Goal: Information Seeking & Learning: Learn about a topic

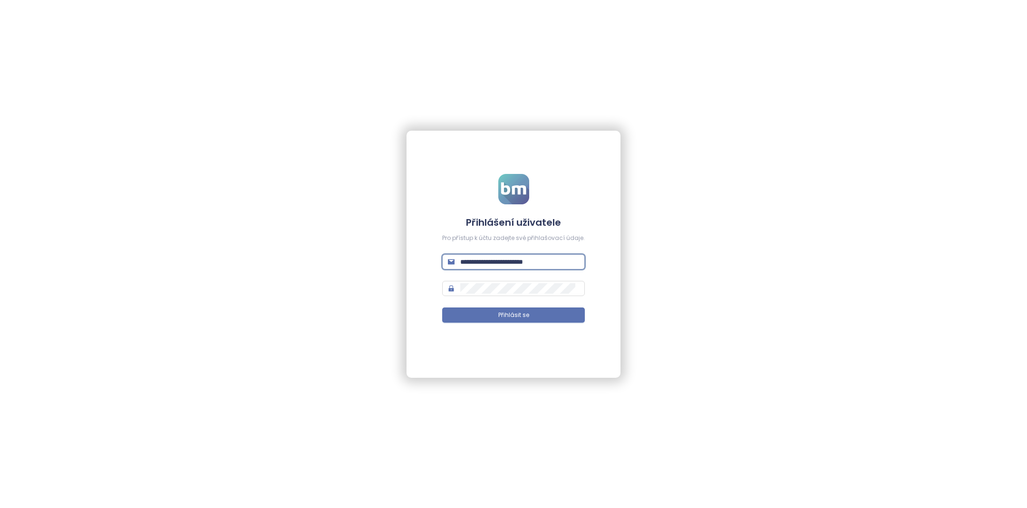
click at [513, 261] on input "**********" at bounding box center [519, 262] width 119 height 10
type input "**********"
click at [534, 317] on button "Přihlásit se" at bounding box center [513, 315] width 143 height 15
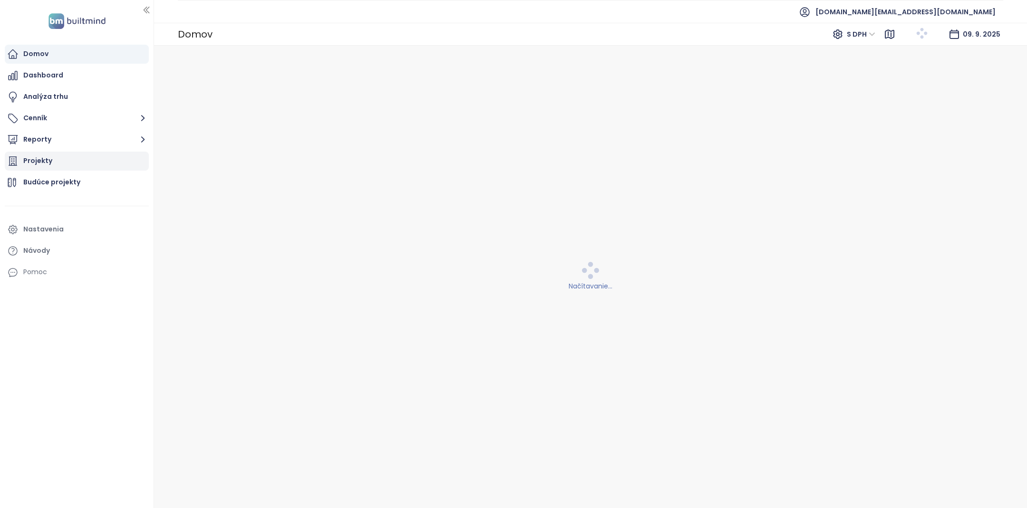
click at [85, 162] on div "Projekty" at bounding box center [77, 161] width 144 height 19
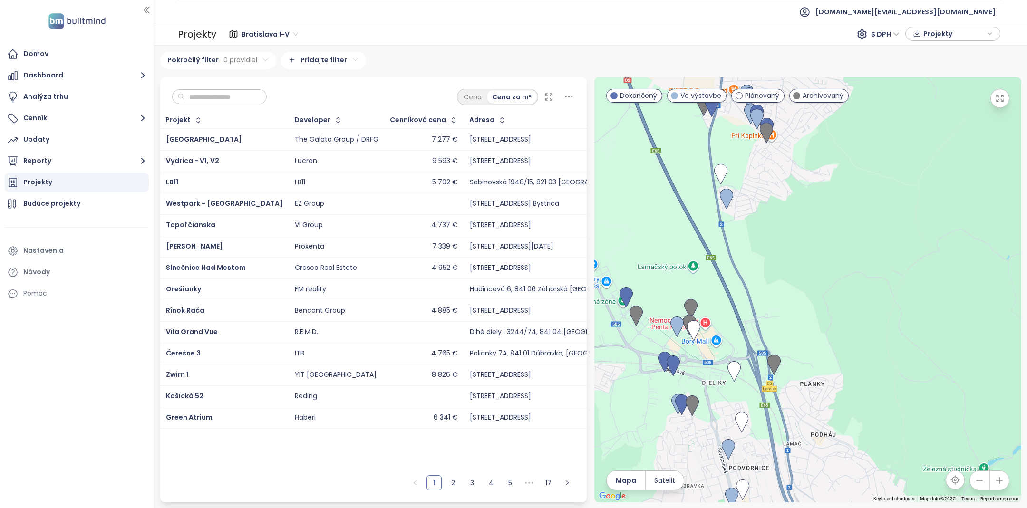
drag, startPoint x: 728, startPoint y: 240, endPoint x: 691, endPoint y: 182, distance: 68.4
click at [691, 182] on div at bounding box center [807, 289] width 427 height 425
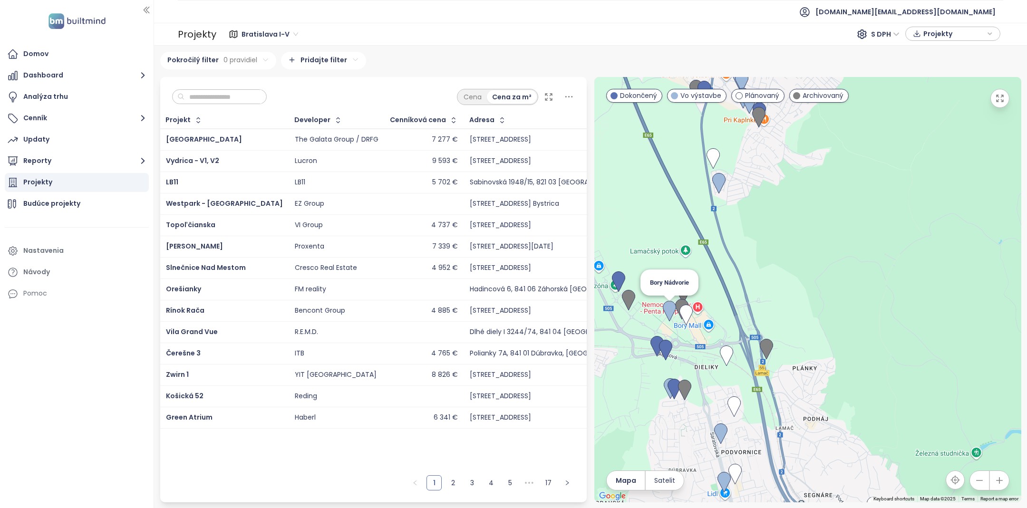
click at [668, 313] on img at bounding box center [669, 311] width 13 height 21
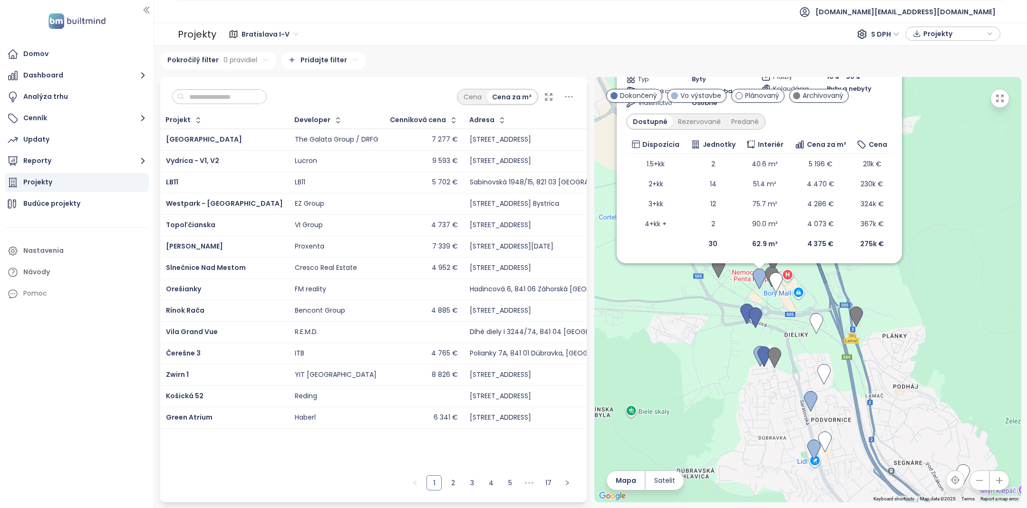
drag, startPoint x: 703, startPoint y: 282, endPoint x: 646, endPoint y: 286, distance: 57.2
click at [646, 286] on div "Bory Nádvorie Vo výstavbe [PERSON_NAME] 7C, 841 03 [GEOGRAPHIC_DATA], [GEOGRAPH…" at bounding box center [807, 289] width 427 height 425
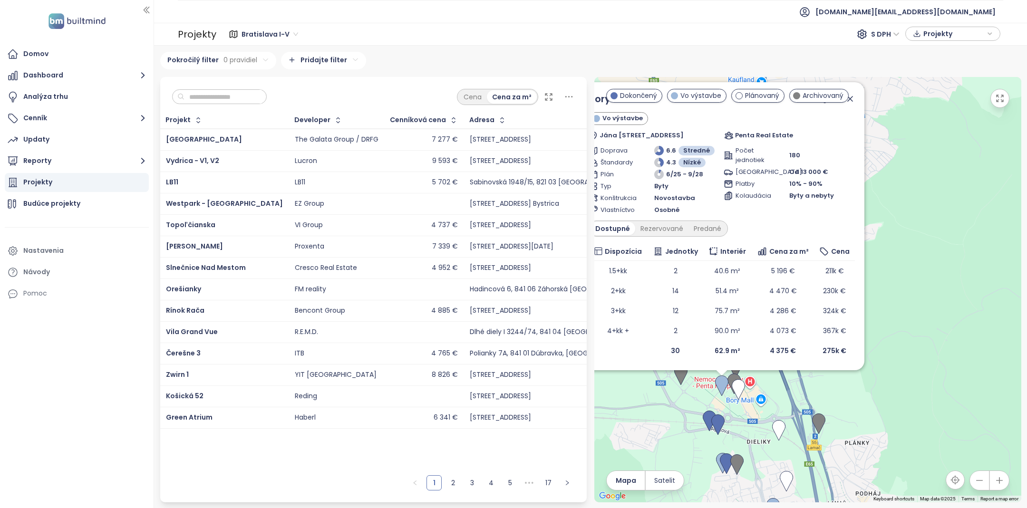
drag, startPoint x: 677, startPoint y: 408, endPoint x: 642, endPoint y: 392, distance: 38.3
click at [642, 392] on div "Bory Nádvorie Vo výstavbe [PERSON_NAME] 7C, 841 03 [GEOGRAPHIC_DATA], [GEOGRAPH…" at bounding box center [807, 289] width 427 height 425
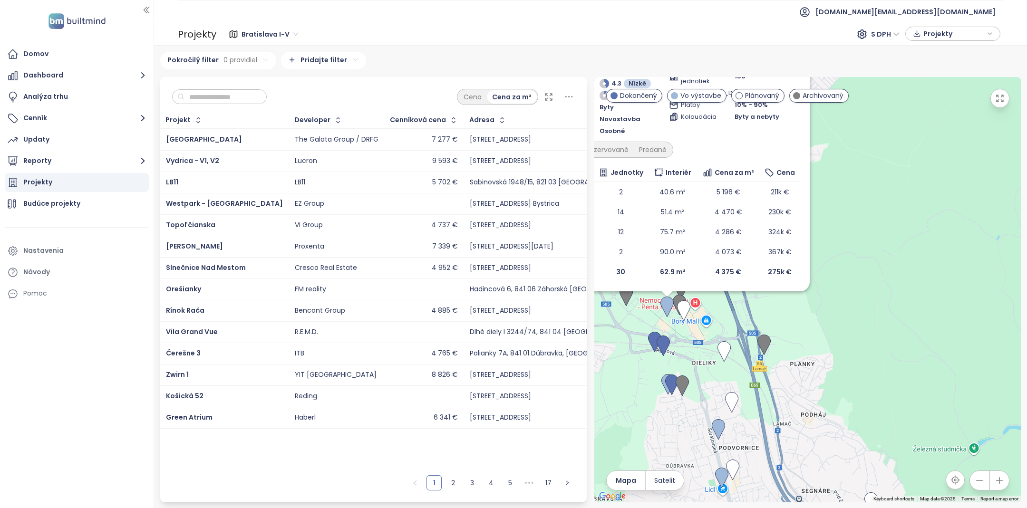
drag, startPoint x: 724, startPoint y: 442, endPoint x: 679, endPoint y: 357, distance: 96.1
click at [679, 357] on div "Bory Nádvorie Vo výstavbe [PERSON_NAME] 7C, 841 03 [GEOGRAPHIC_DATA], [GEOGRAPH…" at bounding box center [807, 289] width 427 height 425
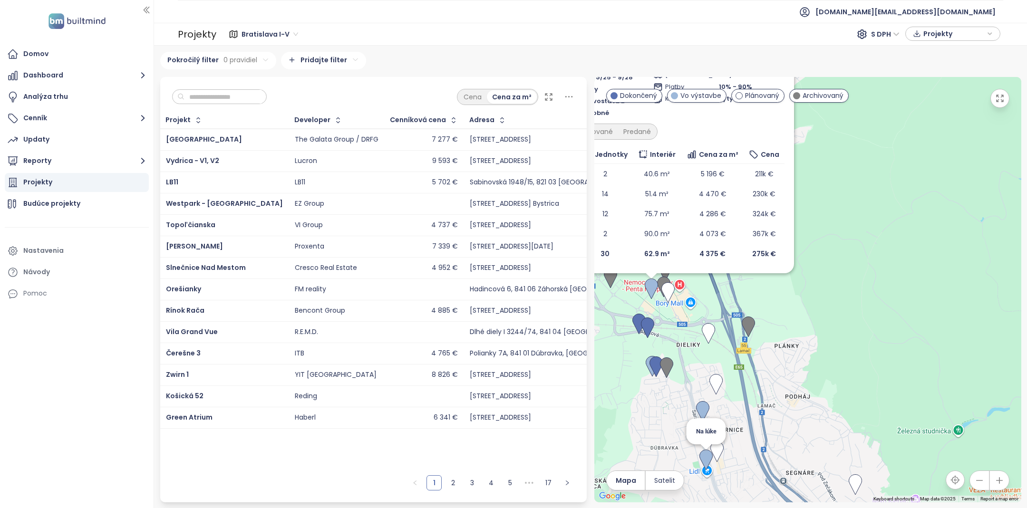
click at [705, 460] on img at bounding box center [705, 460] width 13 height 21
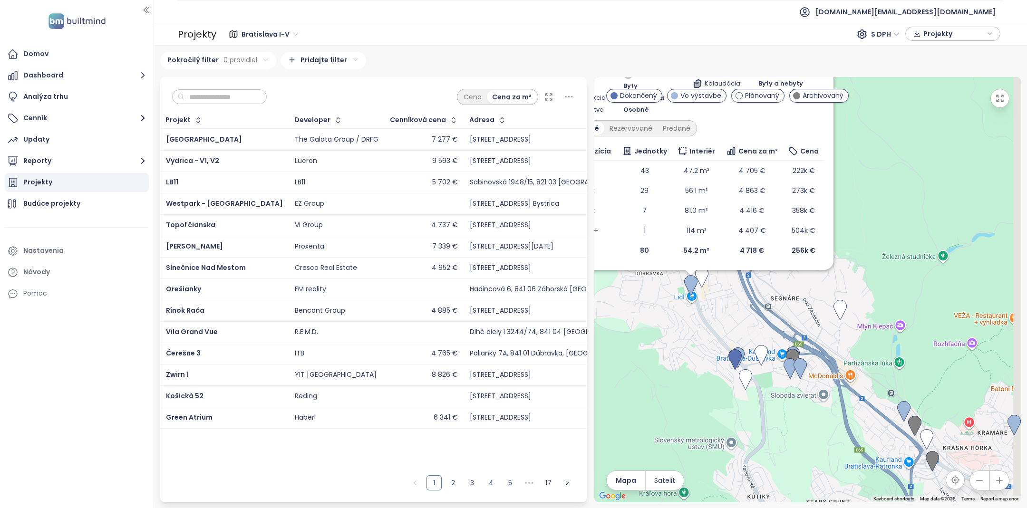
drag, startPoint x: 778, startPoint y: 453, endPoint x: 654, endPoint y: 326, distance: 177.1
click at [654, 326] on div "Na lúke Vo výstavbe Saratovská 3361, 841 02 Dúbravka, [GEOGRAPHIC_DATA] FINEP D…" at bounding box center [807, 289] width 427 height 425
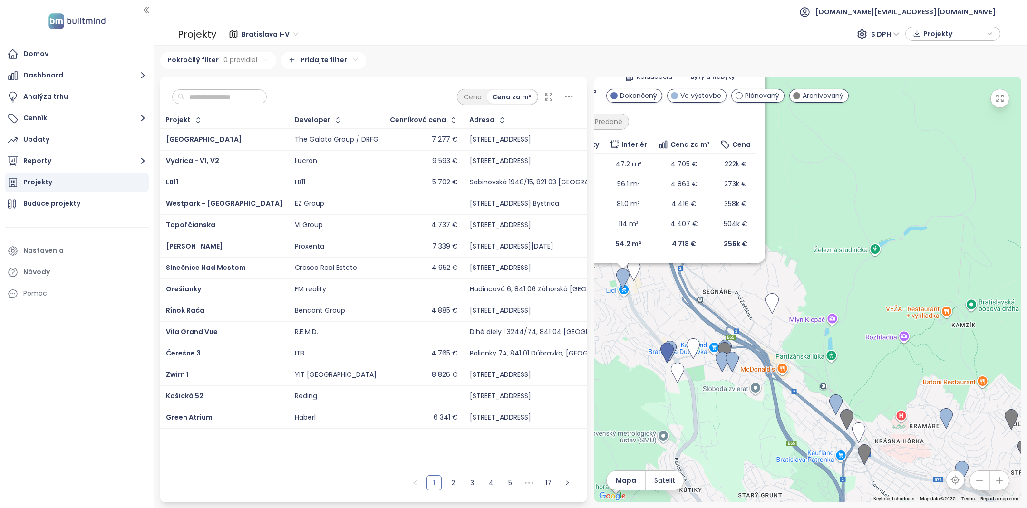
drag, startPoint x: 775, startPoint y: 389, endPoint x: 713, endPoint y: 389, distance: 61.8
click at [713, 389] on div "Na lúke Vo výstavbe Saratovská 3361, 841 02 Dúbravka, [GEOGRAPHIC_DATA] FINEP D…" at bounding box center [807, 289] width 427 height 425
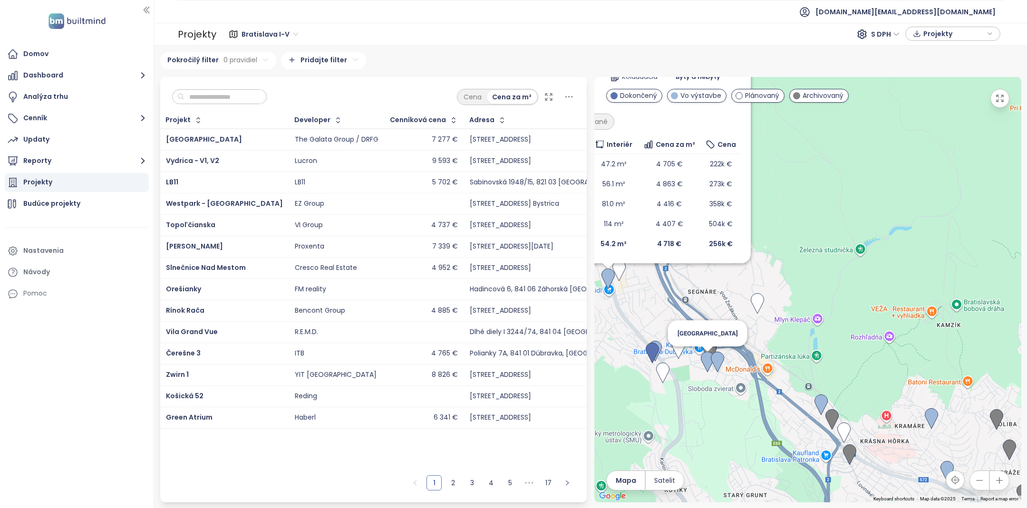
click at [708, 365] on img at bounding box center [707, 362] width 13 height 21
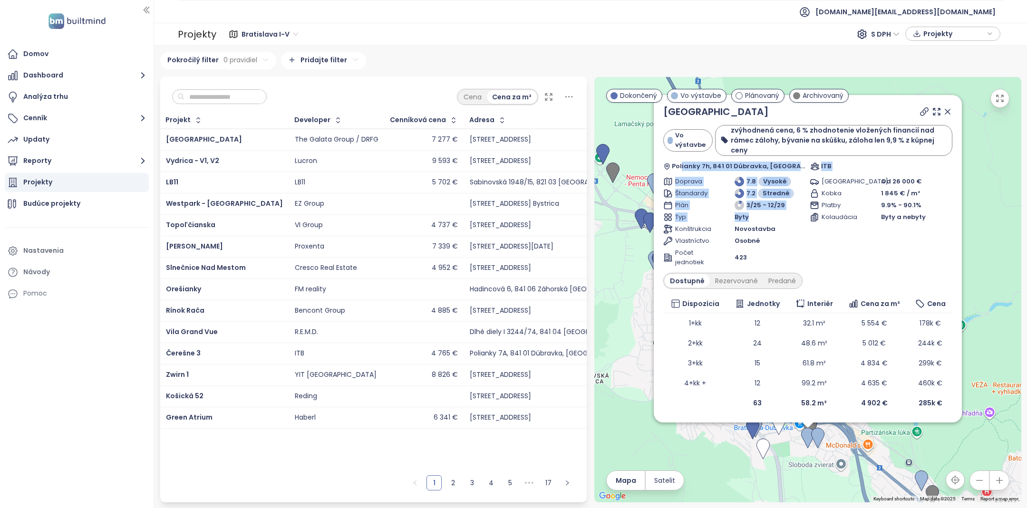
drag, startPoint x: 762, startPoint y: 218, endPoint x: 682, endPoint y: 168, distance: 94.0
click at [682, 168] on div "Čerešne Plaza Vo výstavbe zvýhodnená cena, 6 % zhodnotenie vložených financií n…" at bounding box center [807, 259] width 289 height 309
click at [647, 275] on div "Čerešne Plaza Vo výstavbe zvýhodnená cena, 6 % zhodnotenie vložených financií n…" at bounding box center [807, 289] width 427 height 425
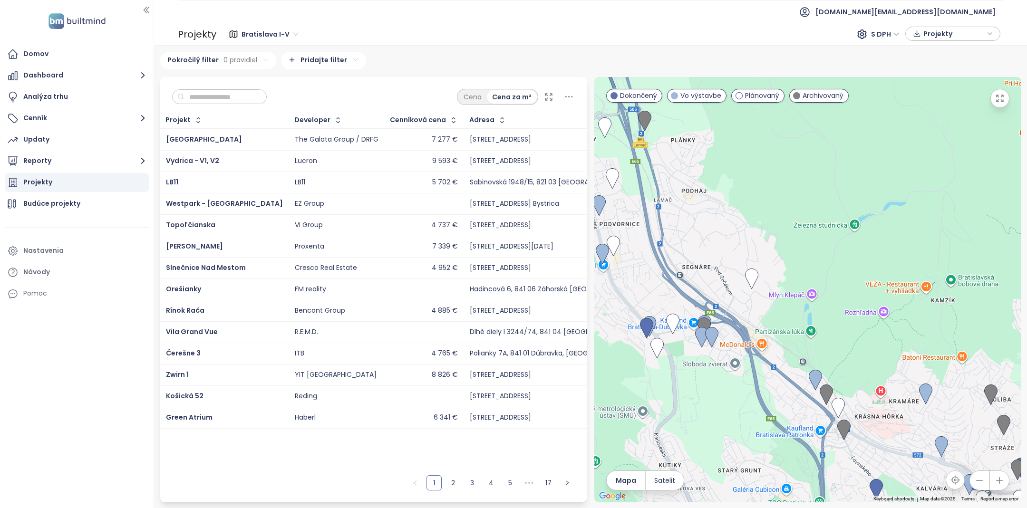
drag, startPoint x: 745, startPoint y: 391, endPoint x: 636, endPoint y: 287, distance: 151.3
click at [636, 287] on div at bounding box center [807, 289] width 427 height 425
click at [716, 339] on img at bounding box center [711, 337] width 13 height 21
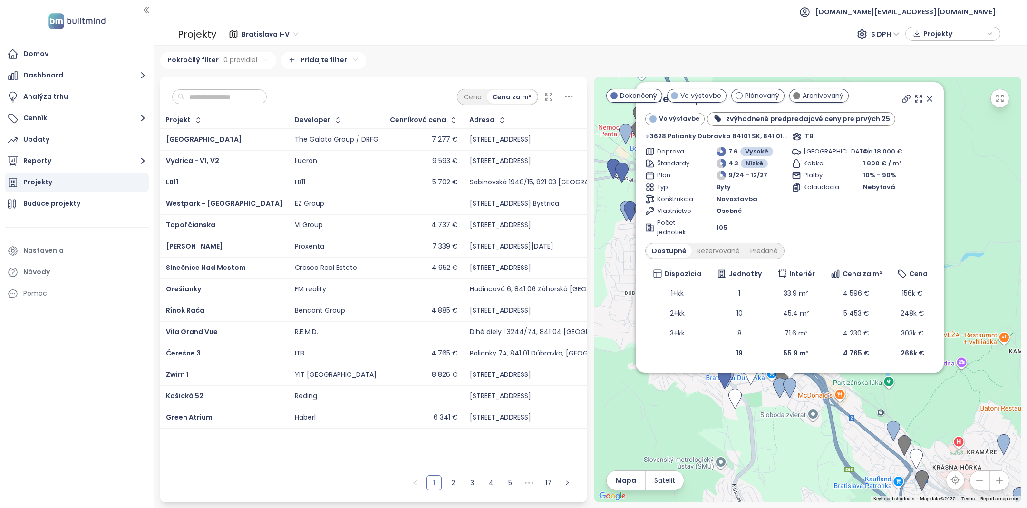
drag, startPoint x: 647, startPoint y: 289, endPoint x: 623, endPoint y: 261, distance: 37.4
click at [623, 261] on div "Čerešne Up Vo výstavbe zvýhodnené predpredajové ceny pre prvých 25 3628 Poliank…" at bounding box center [807, 289] width 427 height 425
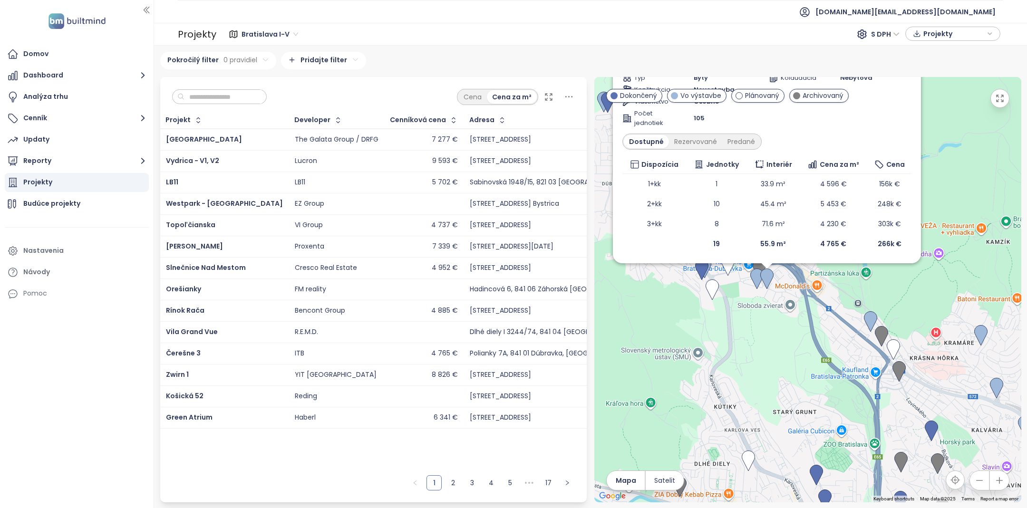
drag, startPoint x: 950, startPoint y: 252, endPoint x: 929, endPoint y: 60, distance: 192.7
click at [929, 60] on div "[GEOGRAPHIC_DATA] I-V 231 projektov Area [GEOGRAPHIC_DATA] kraj 293 projektov A…" at bounding box center [590, 277] width 861 height 451
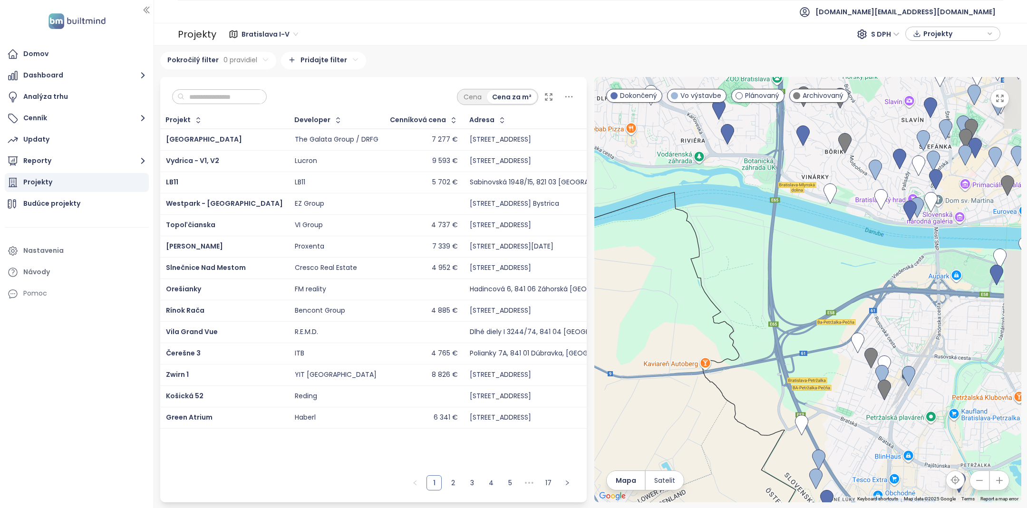
drag, startPoint x: 863, startPoint y: 270, endPoint x: 851, endPoint y: 387, distance: 118.0
click at [851, 387] on div "Čerešne Up Vo výstavbe zvýhodnené predpredajové ceny pre prvých 25 3628 Poliank…" at bounding box center [807, 289] width 427 height 425
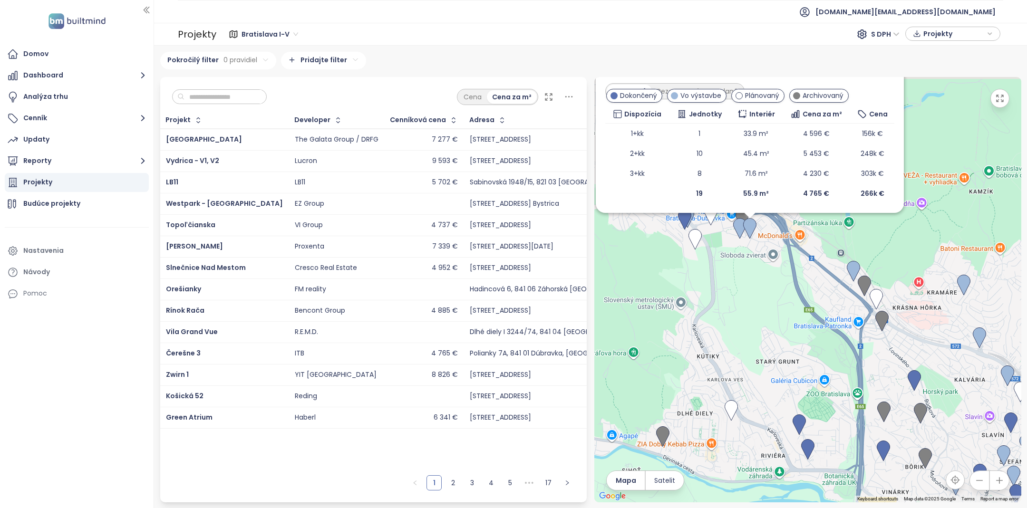
drag, startPoint x: 840, startPoint y: 231, endPoint x: 816, endPoint y: 334, distance: 105.5
click at [818, 330] on div "Čerešne Up Vo výstavbe zvýhodnené predpredajové ceny pre prvých 25 3628 Poliank…" at bounding box center [807, 289] width 427 height 425
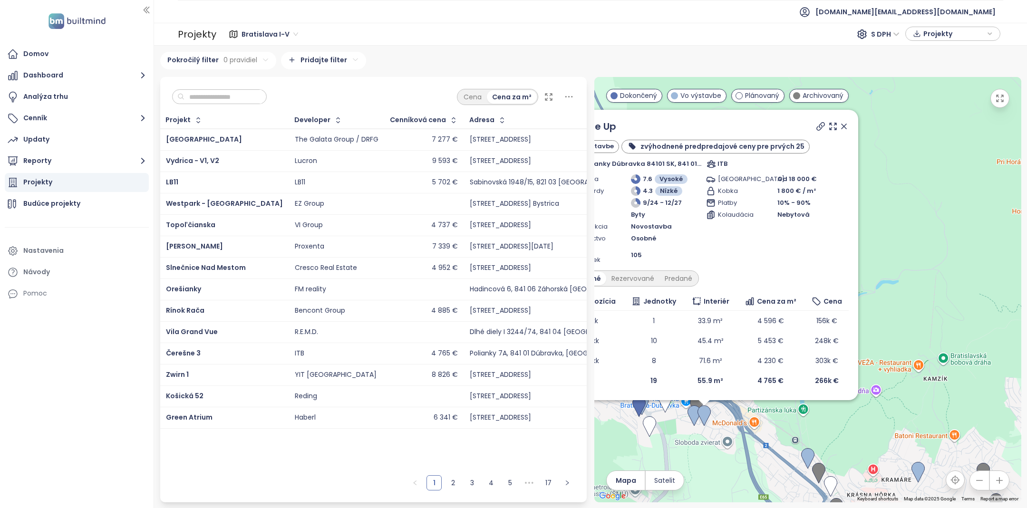
click at [839, 130] on icon at bounding box center [844, 127] width 10 height 10
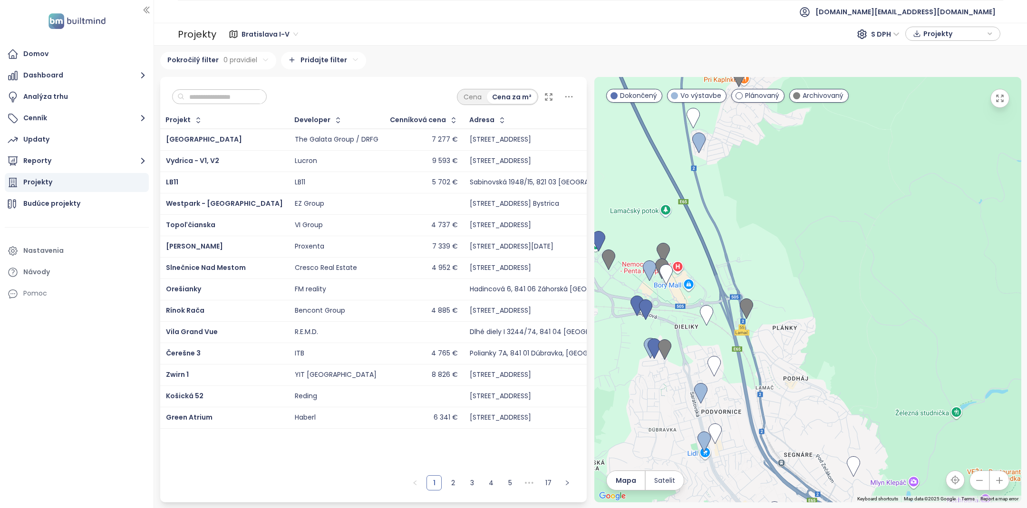
drag, startPoint x: 782, startPoint y: 190, endPoint x: 896, endPoint y: 306, distance: 162.4
click at [896, 306] on div at bounding box center [807, 289] width 427 height 425
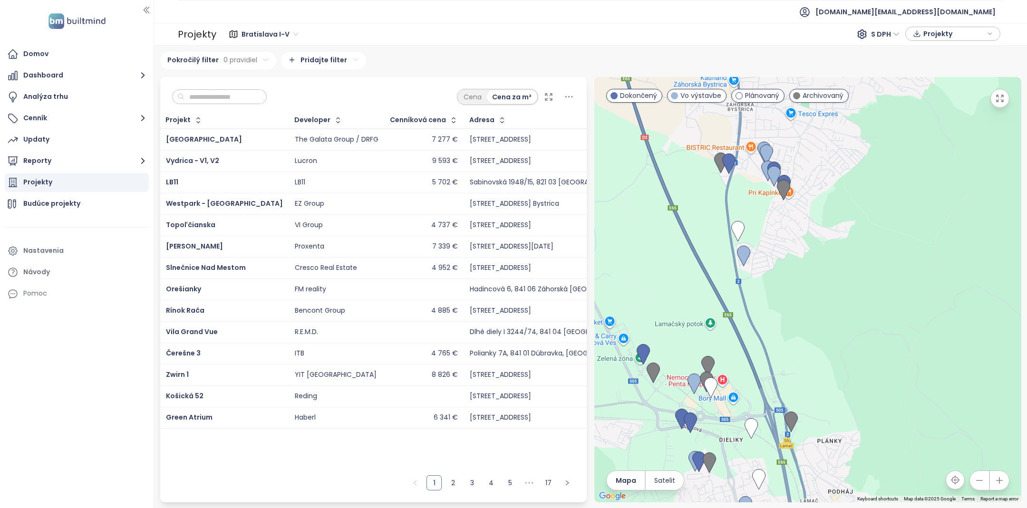
drag, startPoint x: 805, startPoint y: 277, endPoint x: 788, endPoint y: 312, distance: 39.1
click at [788, 312] on div at bounding box center [807, 289] width 427 height 425
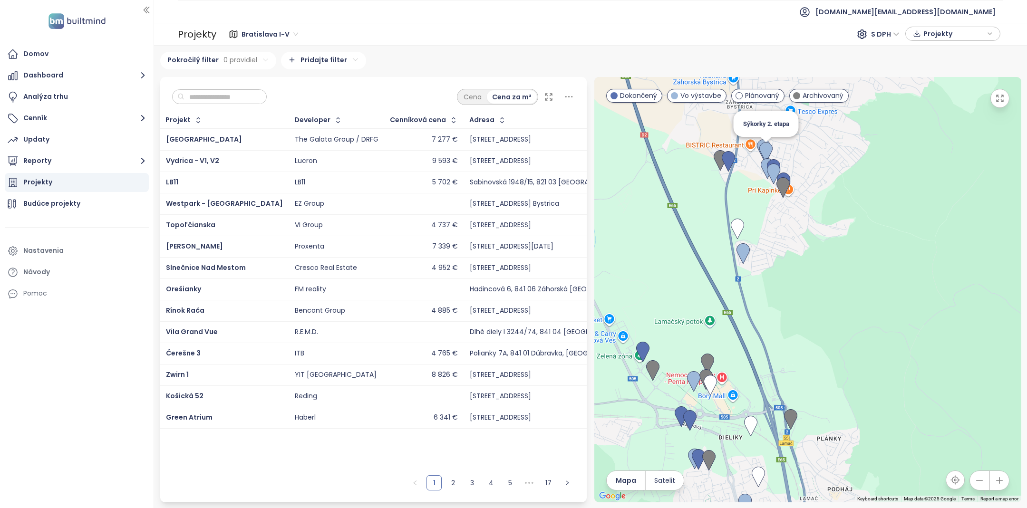
click at [766, 147] on img at bounding box center [765, 152] width 13 height 21
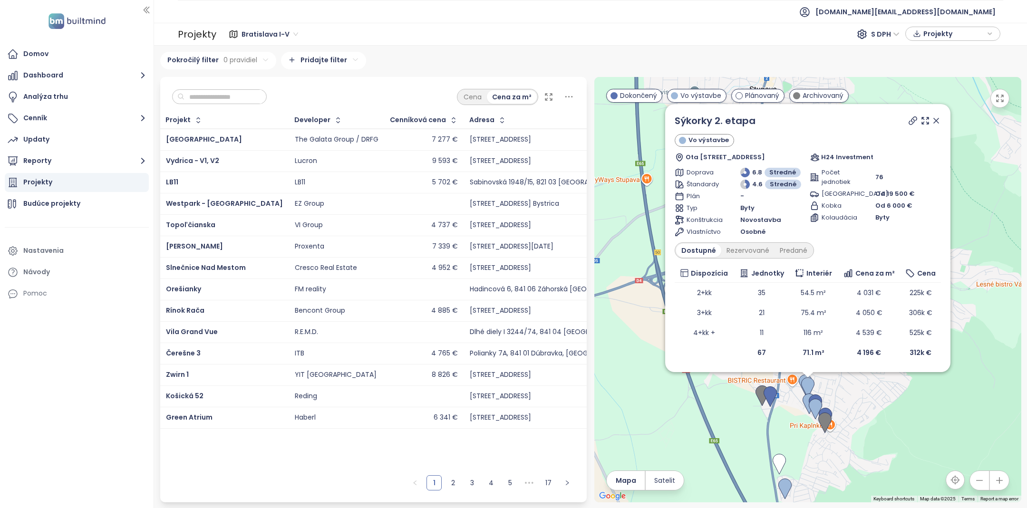
click at [936, 117] on icon at bounding box center [936, 121] width 10 height 10
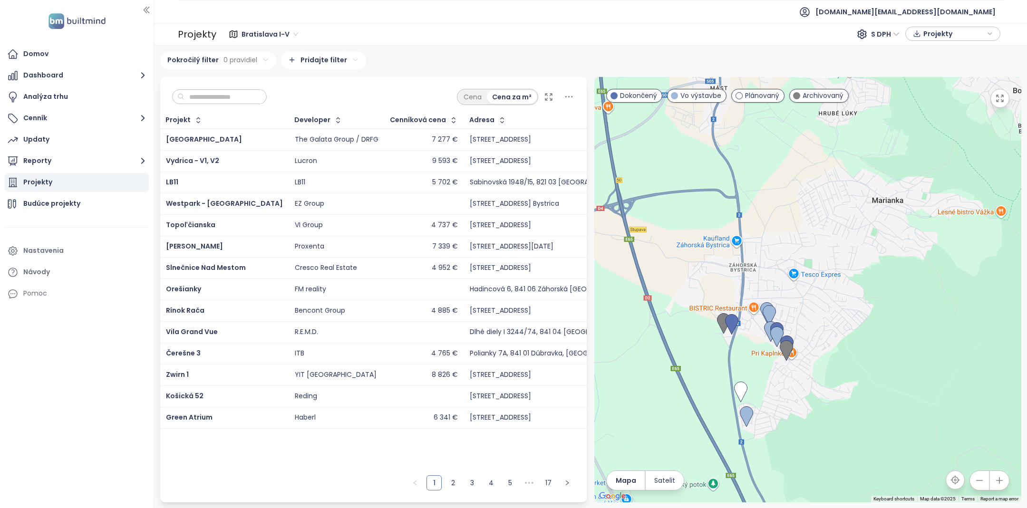
drag, startPoint x: 771, startPoint y: 349, endPoint x: 697, endPoint y: 226, distance: 144.1
click at [697, 225] on div at bounding box center [807, 289] width 427 height 425
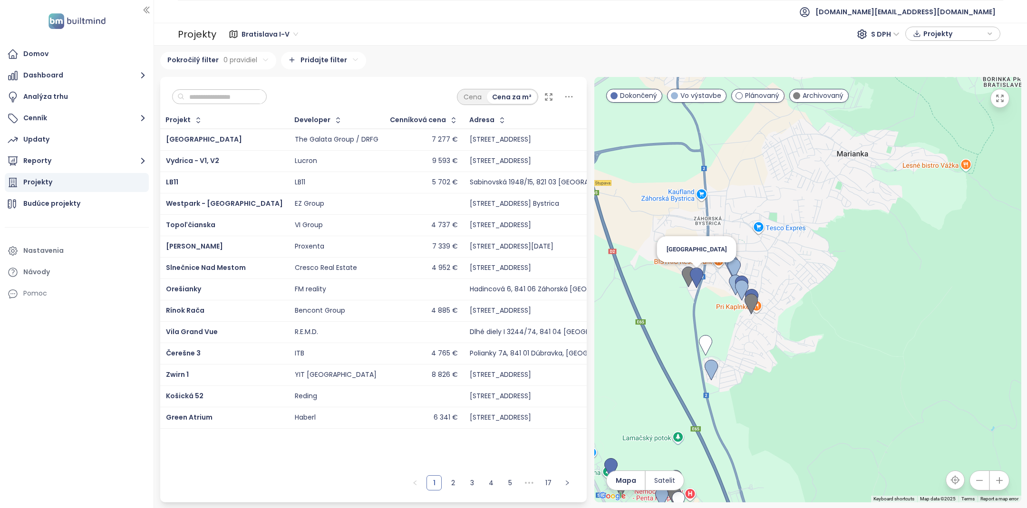
click at [697, 277] on img at bounding box center [696, 278] width 13 height 21
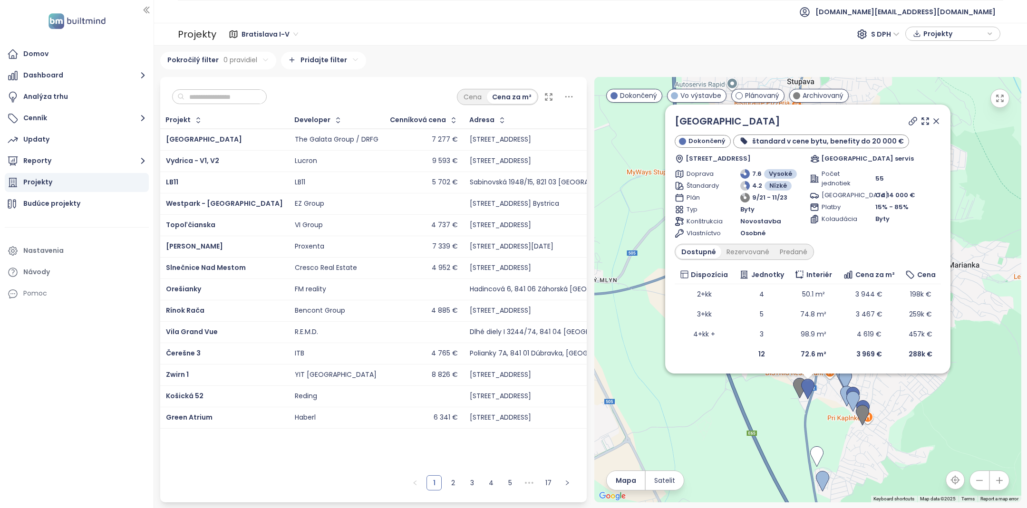
click at [935, 117] on icon at bounding box center [936, 121] width 10 height 10
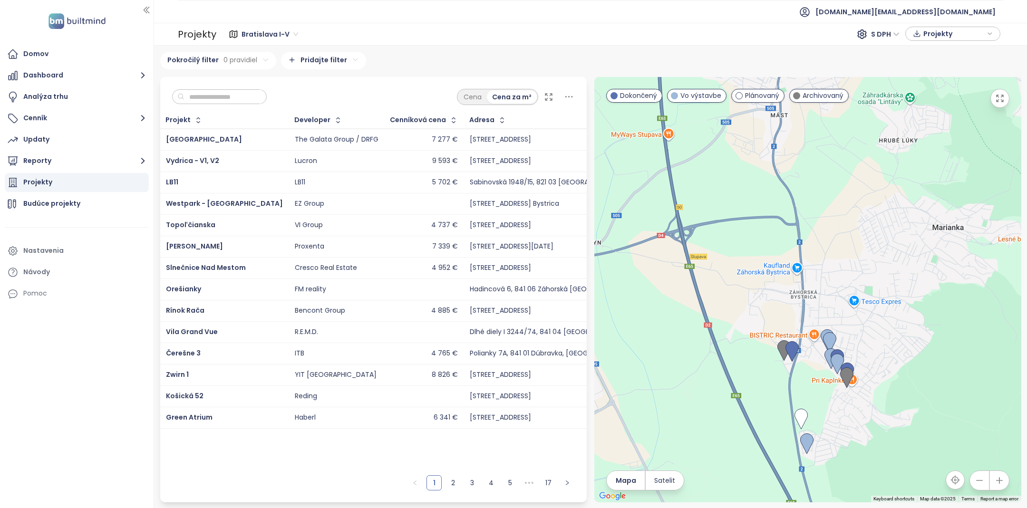
drag, startPoint x: 878, startPoint y: 250, endPoint x: 830, endPoint y: 151, distance: 109.7
click at [830, 151] on div "To navigate, press the arrow keys." at bounding box center [807, 289] width 427 height 425
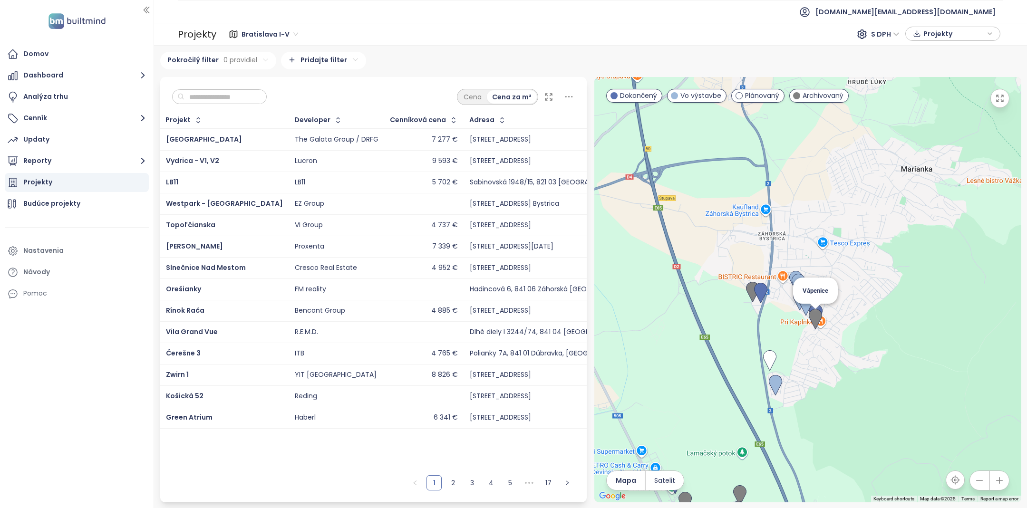
click at [817, 325] on img at bounding box center [815, 319] width 13 height 21
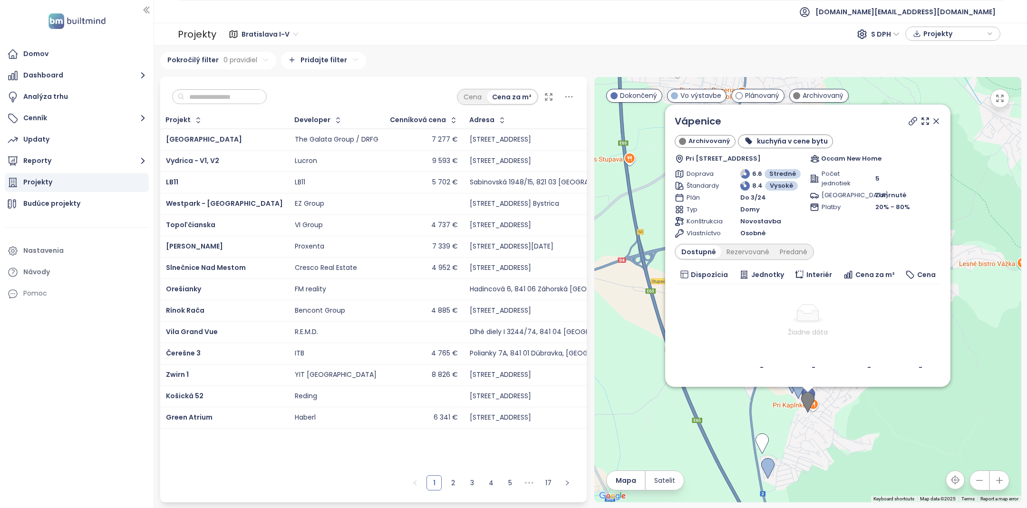
click at [941, 122] on icon at bounding box center [936, 121] width 10 height 10
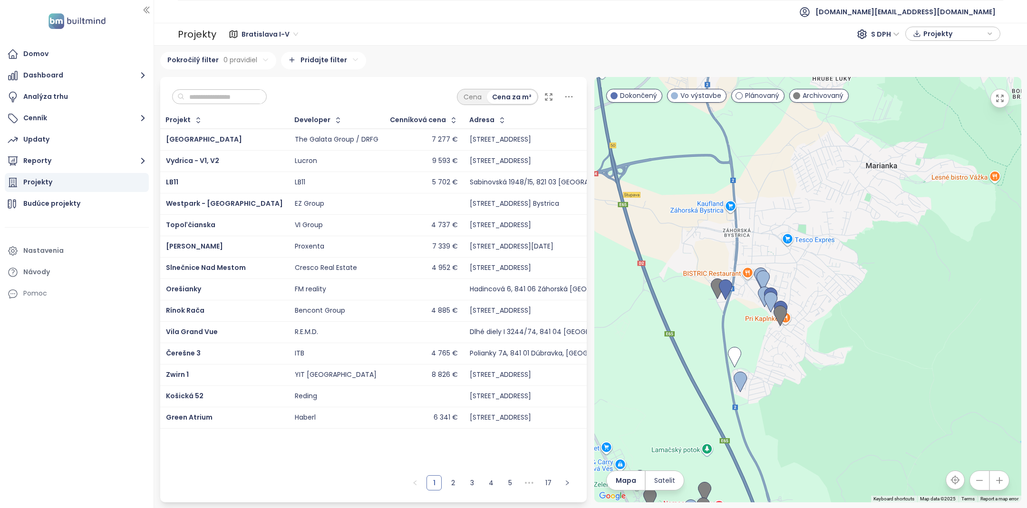
drag, startPoint x: 799, startPoint y: 353, endPoint x: 767, endPoint y: 260, distance: 97.6
click at [767, 260] on div at bounding box center [807, 289] width 427 height 425
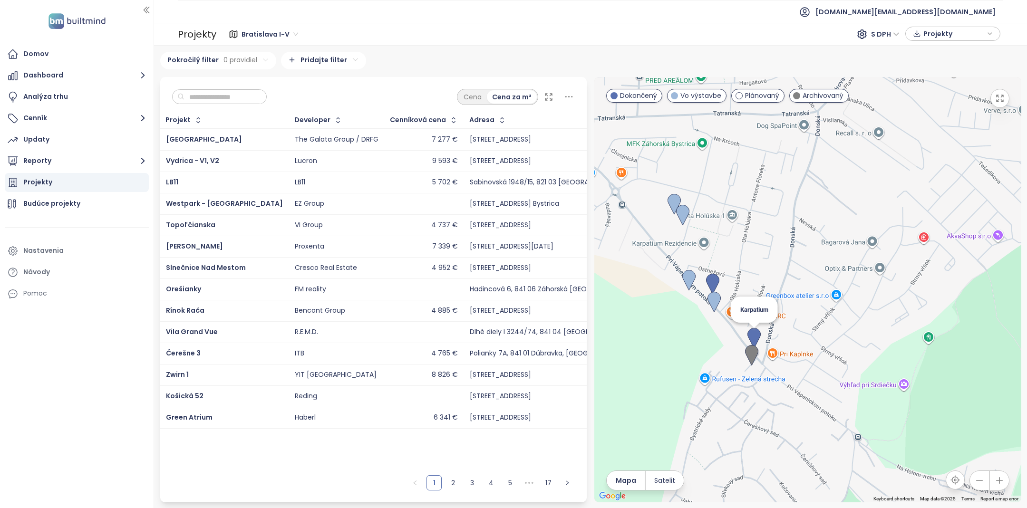
click at [756, 341] on img at bounding box center [753, 338] width 13 height 21
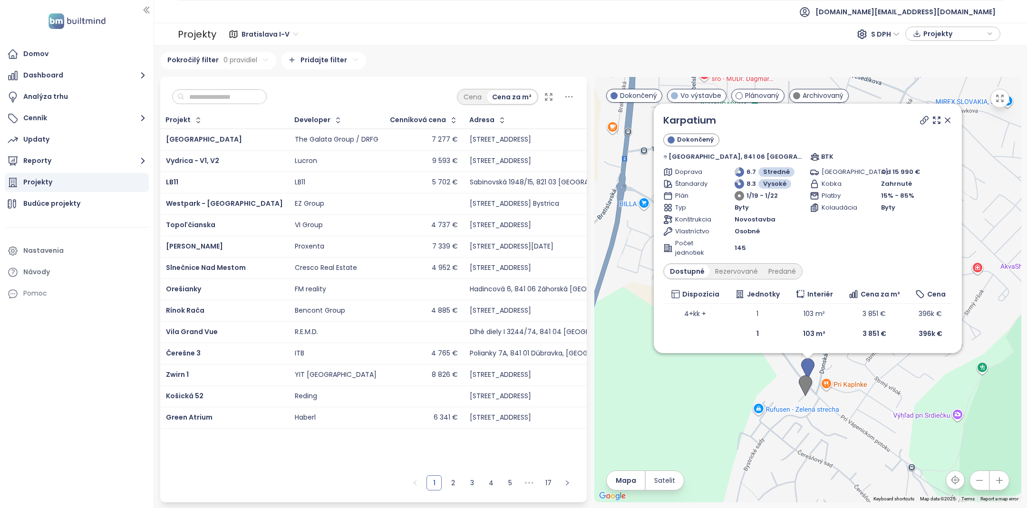
click at [943, 119] on icon at bounding box center [948, 121] width 10 height 10
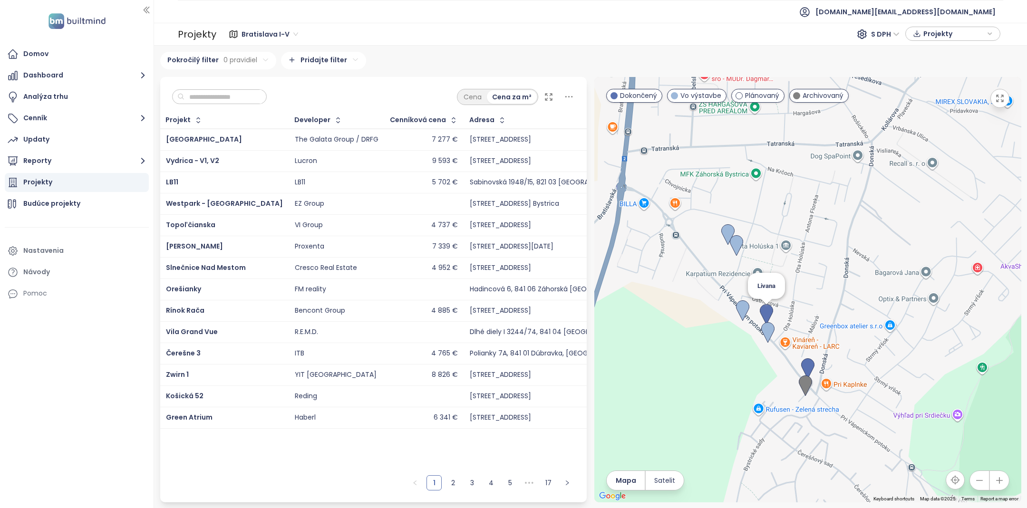
click at [763, 315] on img at bounding box center [766, 314] width 13 height 21
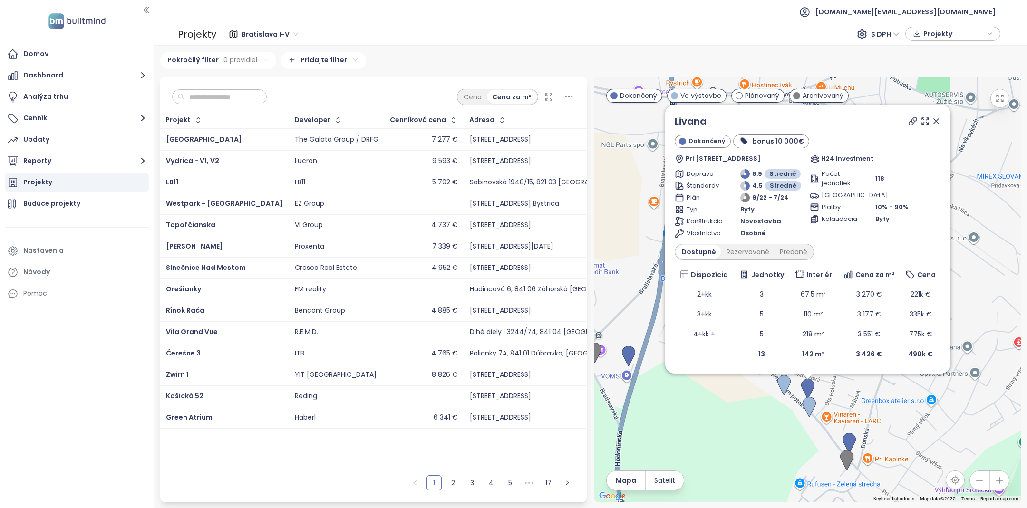
click at [941, 120] on icon at bounding box center [936, 121] width 10 height 10
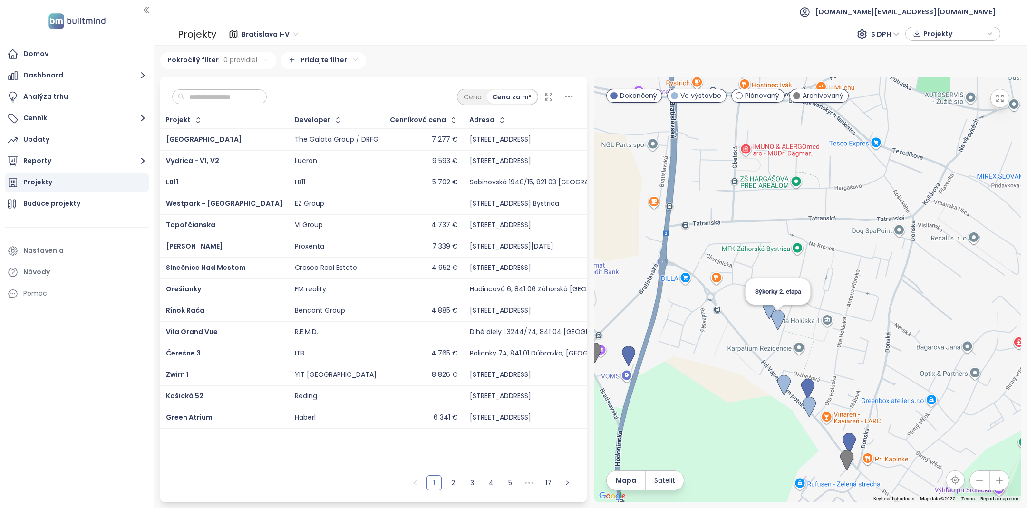
click at [779, 318] on img at bounding box center [777, 320] width 13 height 21
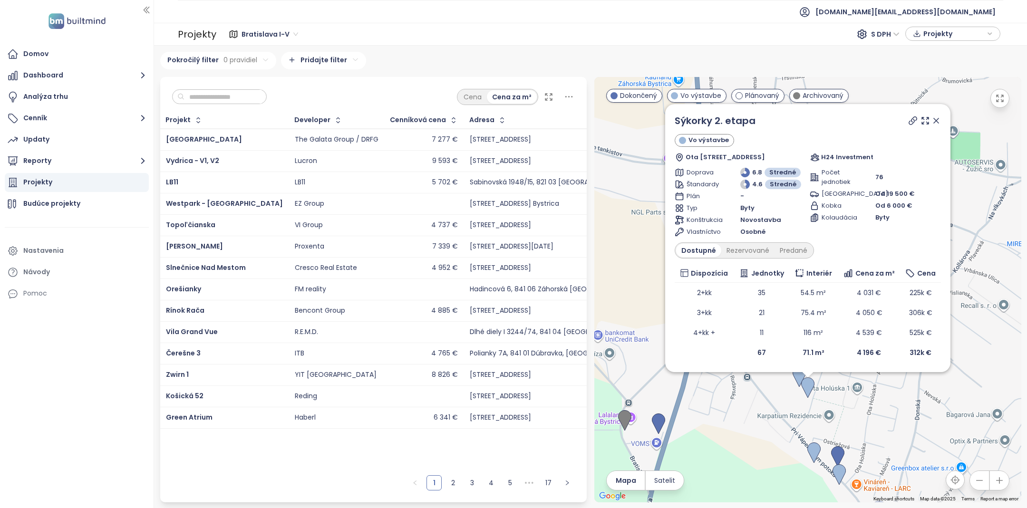
click at [937, 122] on icon at bounding box center [936, 121] width 10 height 10
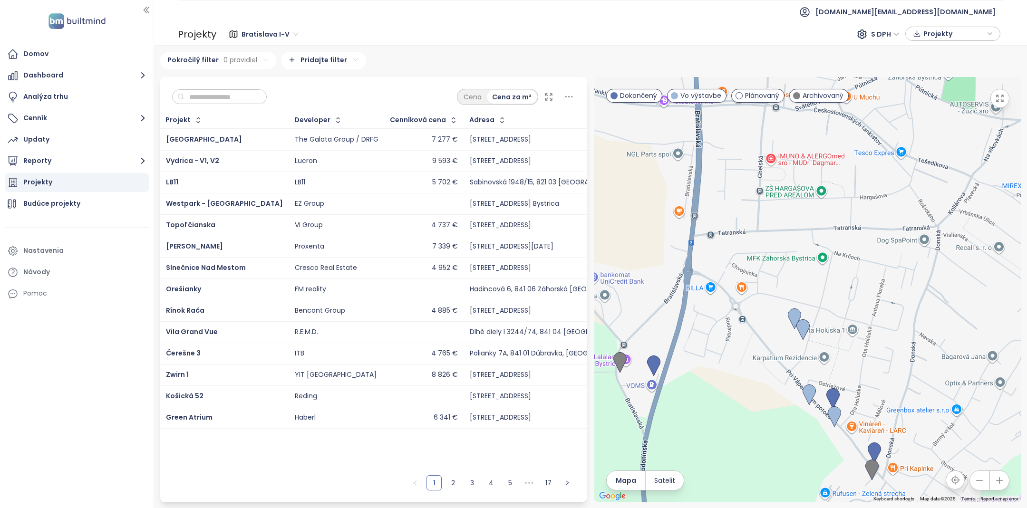
drag, startPoint x: 784, startPoint y: 312, endPoint x: 772, endPoint y: 224, distance: 88.3
click at [772, 224] on div "To navigate, press the arrow keys." at bounding box center [807, 289] width 427 height 425
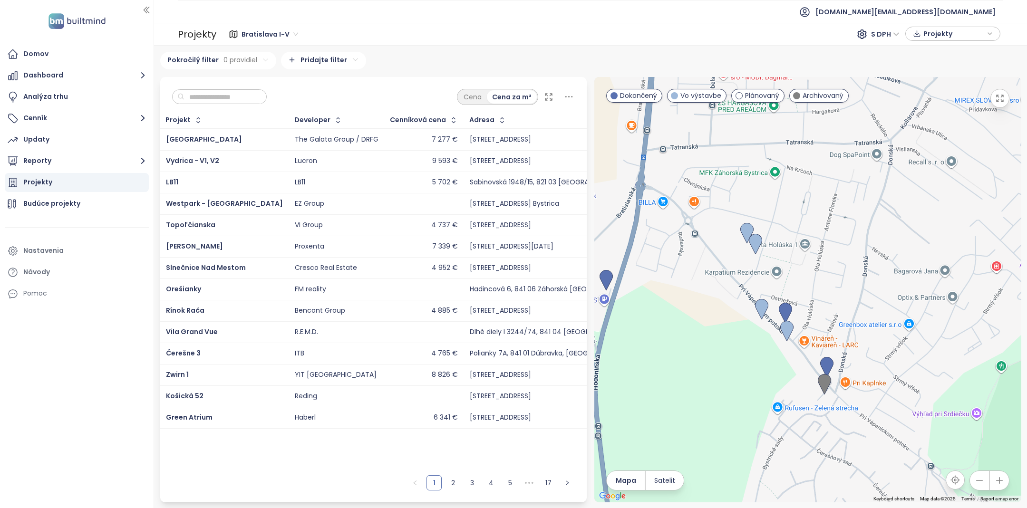
drag, startPoint x: 778, startPoint y: 349, endPoint x: 735, endPoint y: 288, distance: 74.5
click at [735, 287] on div at bounding box center [807, 289] width 427 height 425
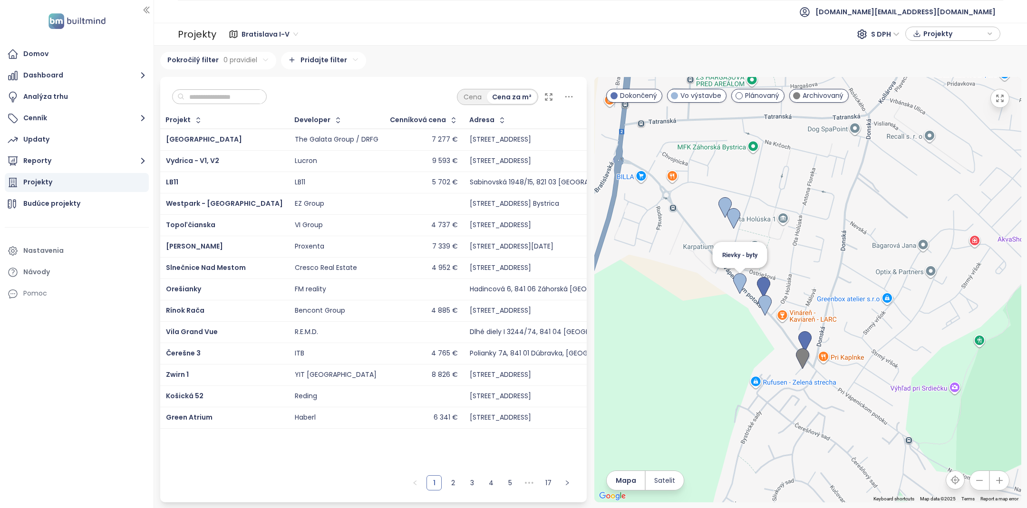
click at [741, 285] on img at bounding box center [739, 283] width 13 height 21
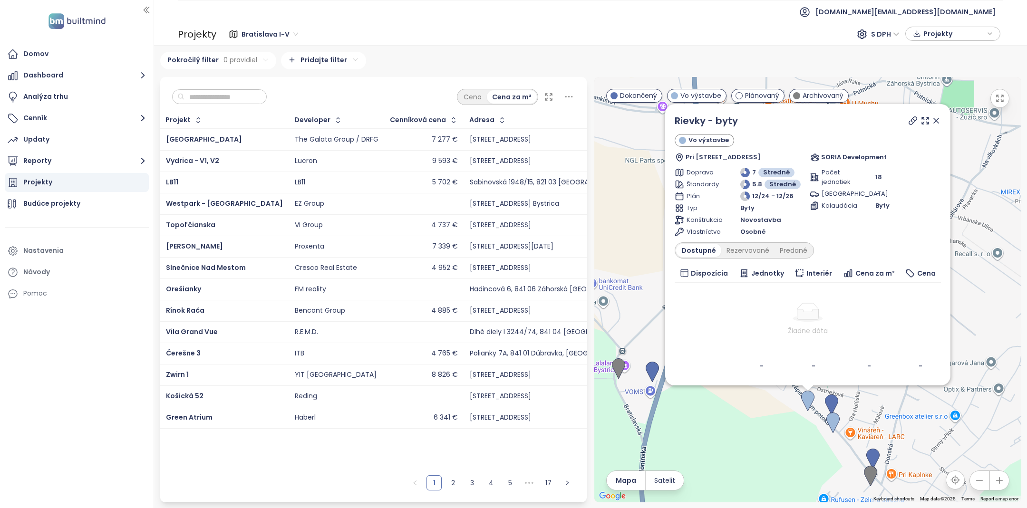
click at [941, 119] on icon at bounding box center [936, 121] width 10 height 10
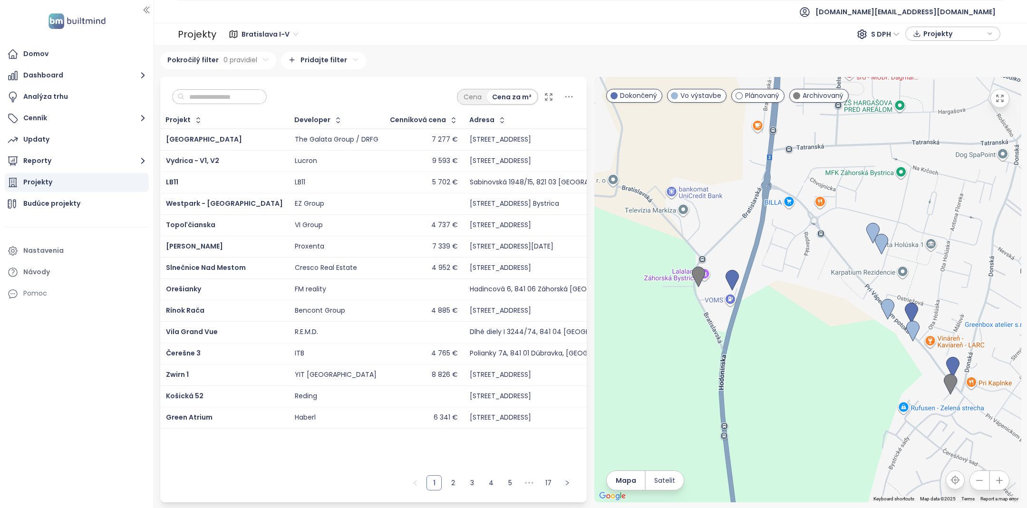
drag, startPoint x: 736, startPoint y: 312, endPoint x: 812, endPoint y: 204, distance: 132.0
click at [812, 204] on div at bounding box center [807, 289] width 427 height 425
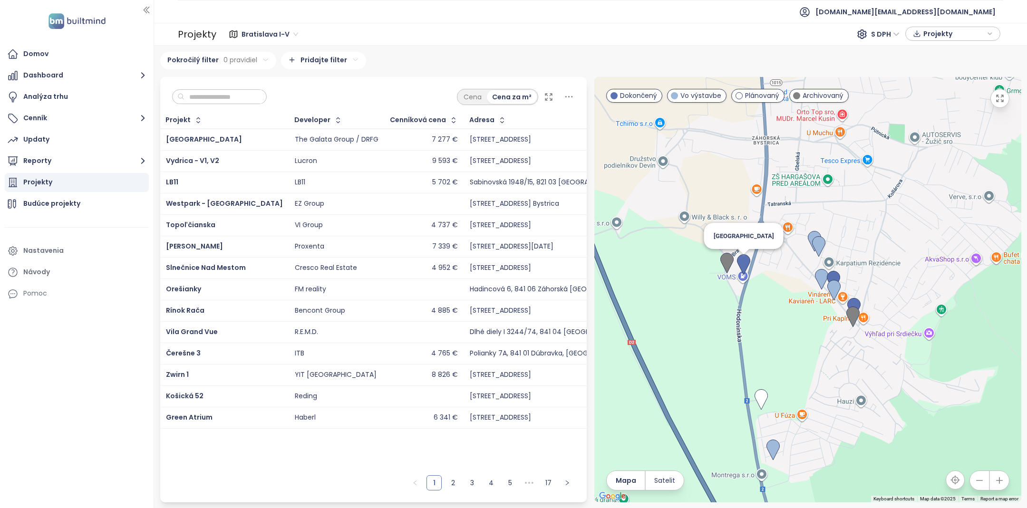
click at [746, 264] on img at bounding box center [743, 264] width 13 height 21
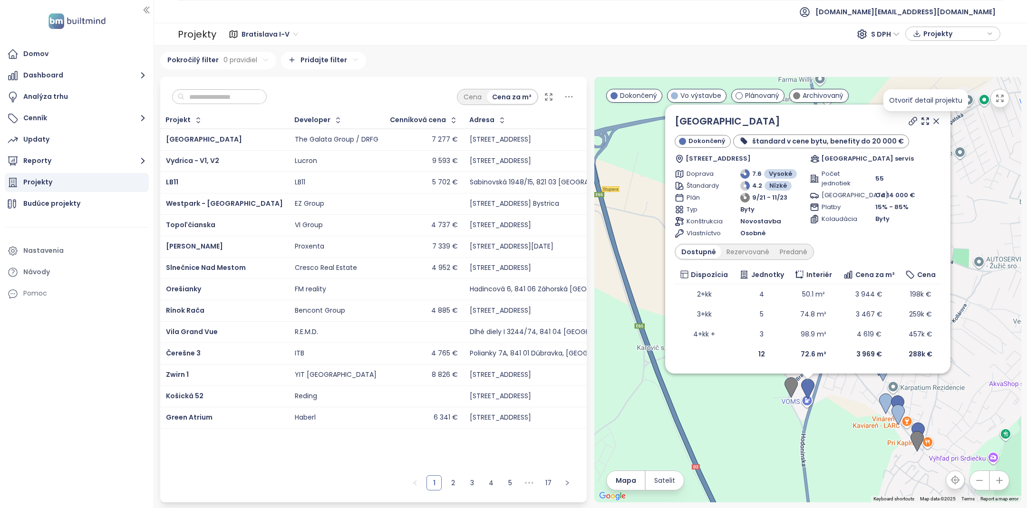
click at [933, 120] on icon at bounding box center [936, 121] width 10 height 10
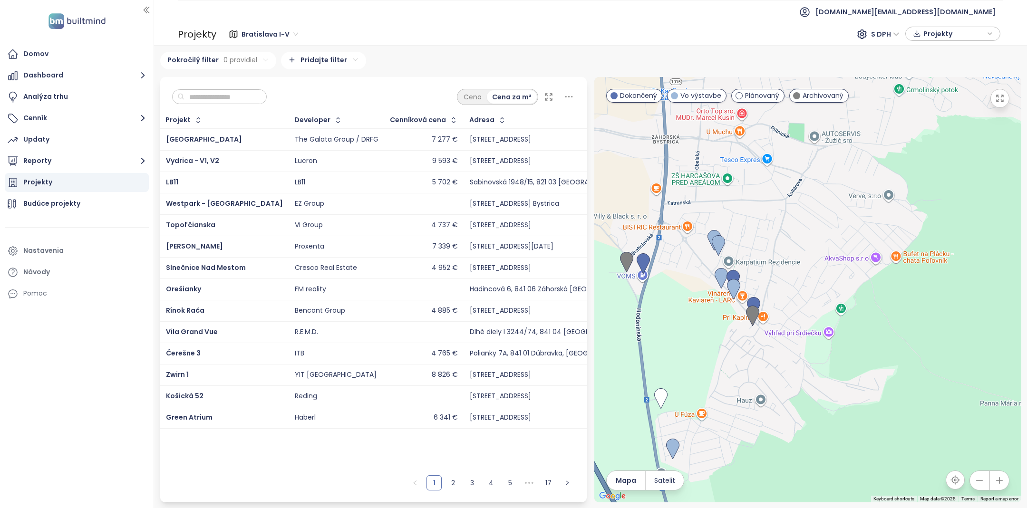
drag, startPoint x: 894, startPoint y: 230, endPoint x: 725, endPoint y: 103, distance: 211.2
click at [725, 103] on div at bounding box center [807, 289] width 427 height 425
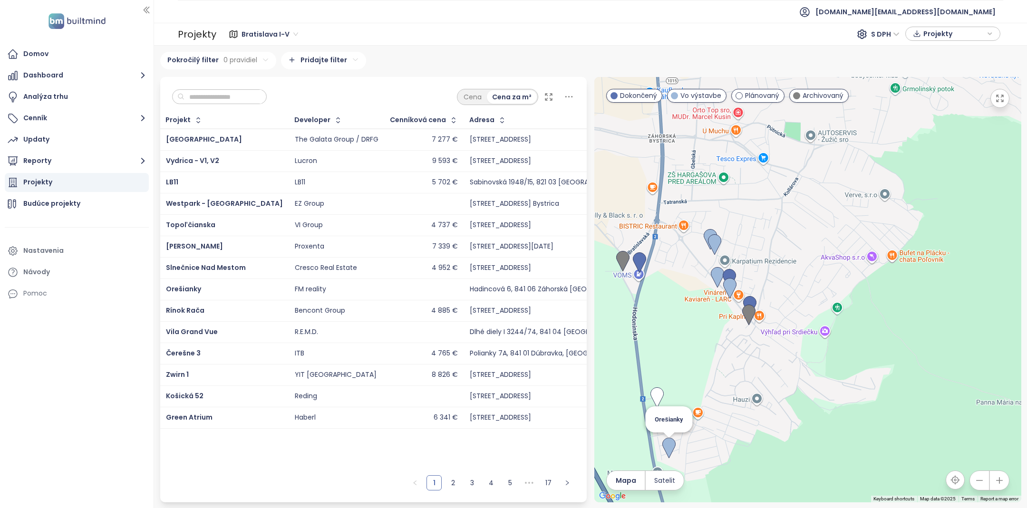
click at [667, 449] on img at bounding box center [668, 448] width 13 height 21
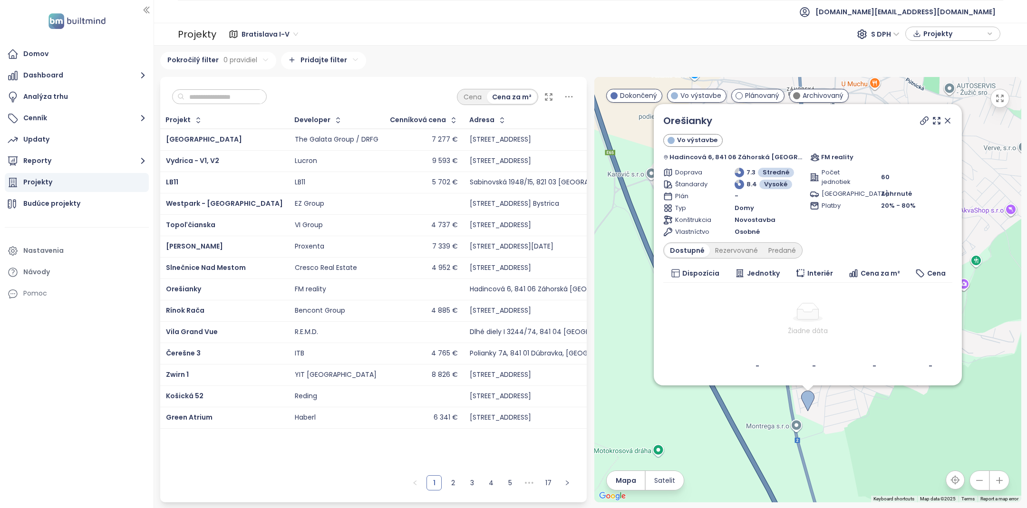
click at [945, 121] on icon at bounding box center [947, 120] width 5 height 5
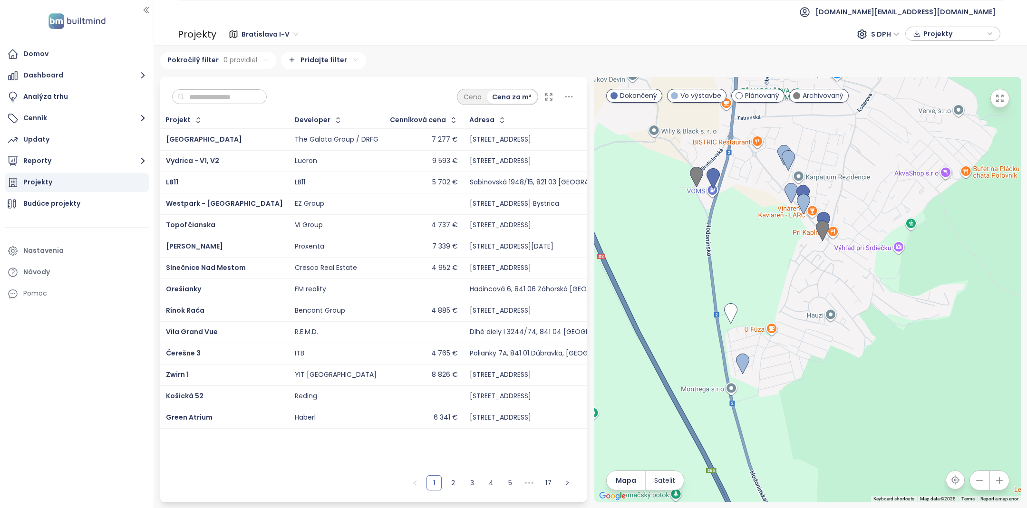
drag, startPoint x: 875, startPoint y: 264, endPoint x: 805, endPoint y: 225, distance: 80.2
click at [805, 225] on div at bounding box center [807, 289] width 427 height 425
click at [822, 230] on img at bounding box center [820, 231] width 13 height 21
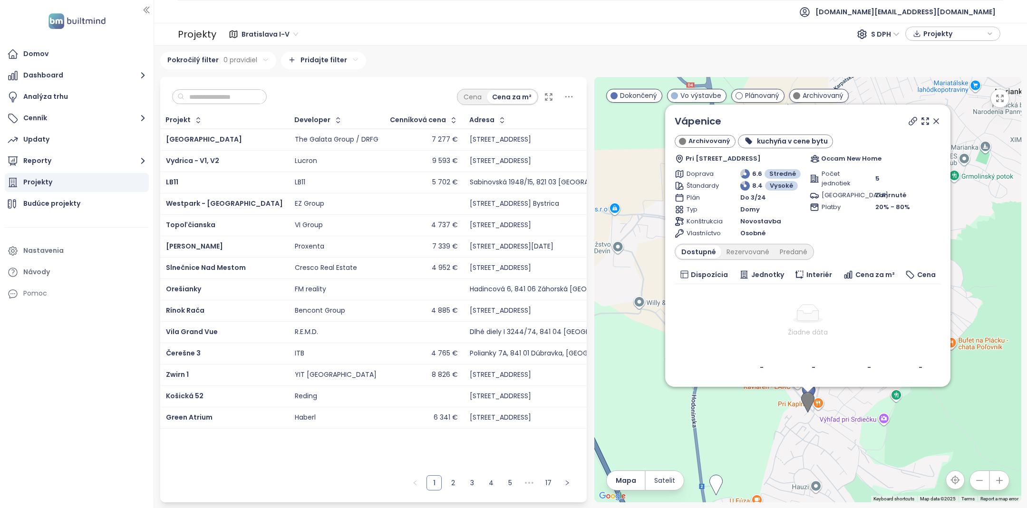
click at [941, 119] on icon at bounding box center [936, 121] width 10 height 10
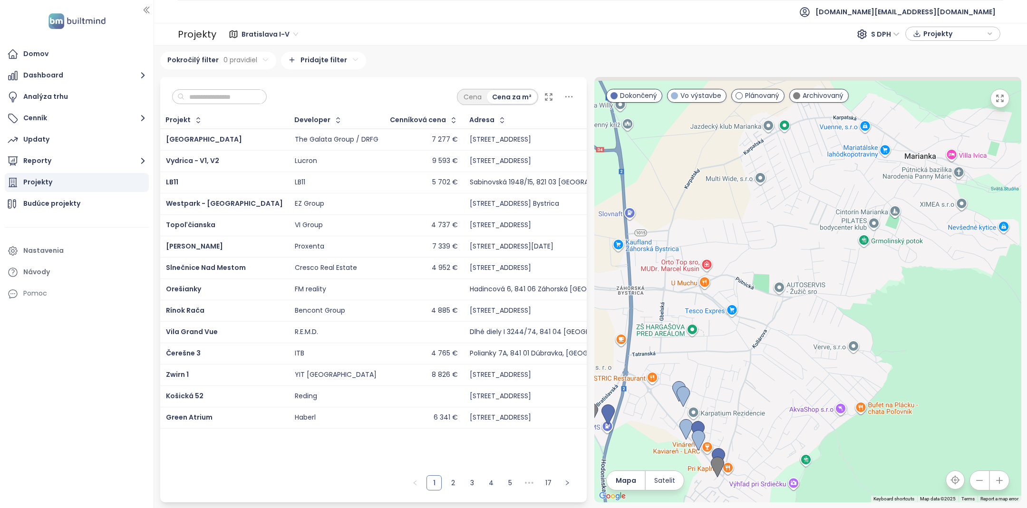
drag, startPoint x: 724, startPoint y: 325, endPoint x: 633, endPoint y: 389, distance: 111.2
click at [633, 389] on div at bounding box center [807, 289] width 427 height 425
